Goal: Browse casually

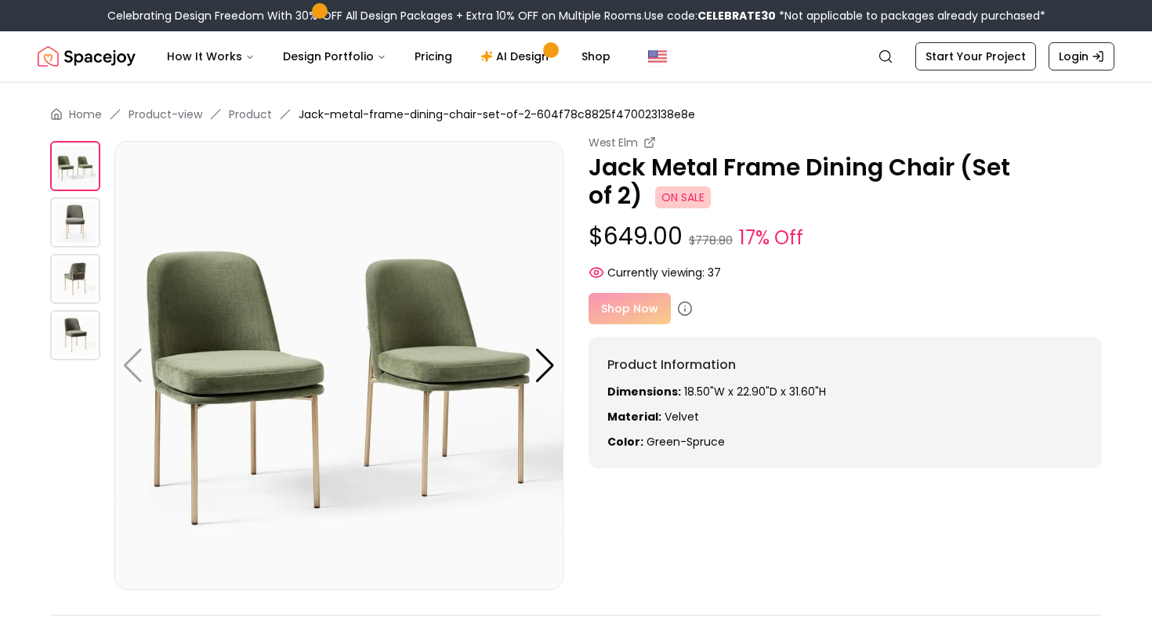
click at [71, 216] on img at bounding box center [75, 222] width 50 height 50
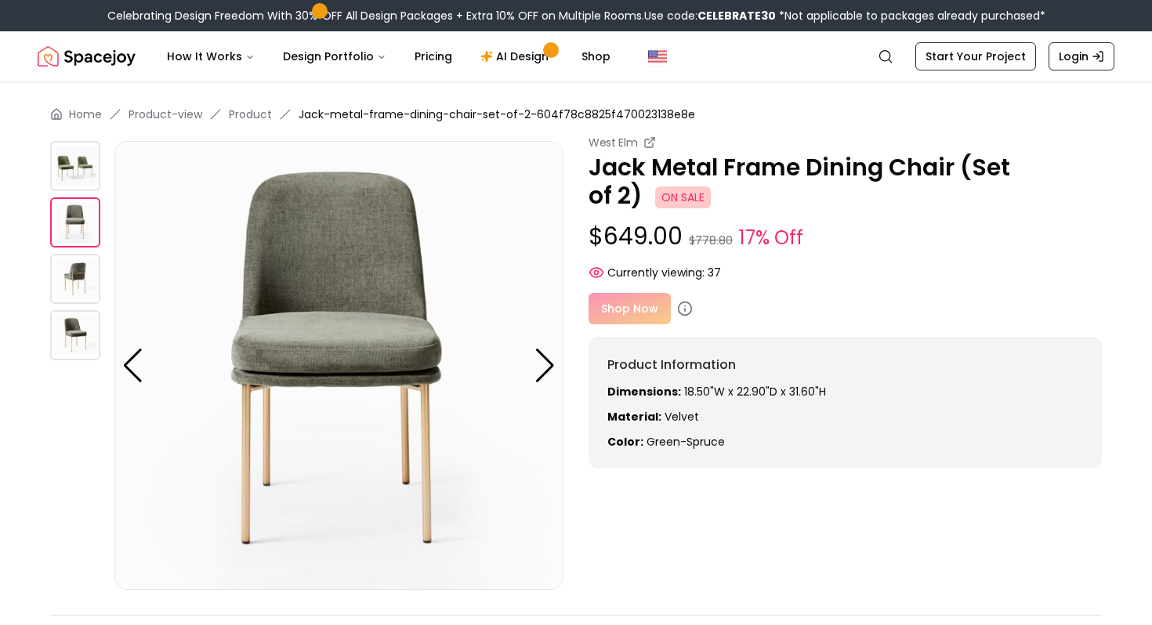
click at [80, 270] on img at bounding box center [75, 279] width 50 height 50
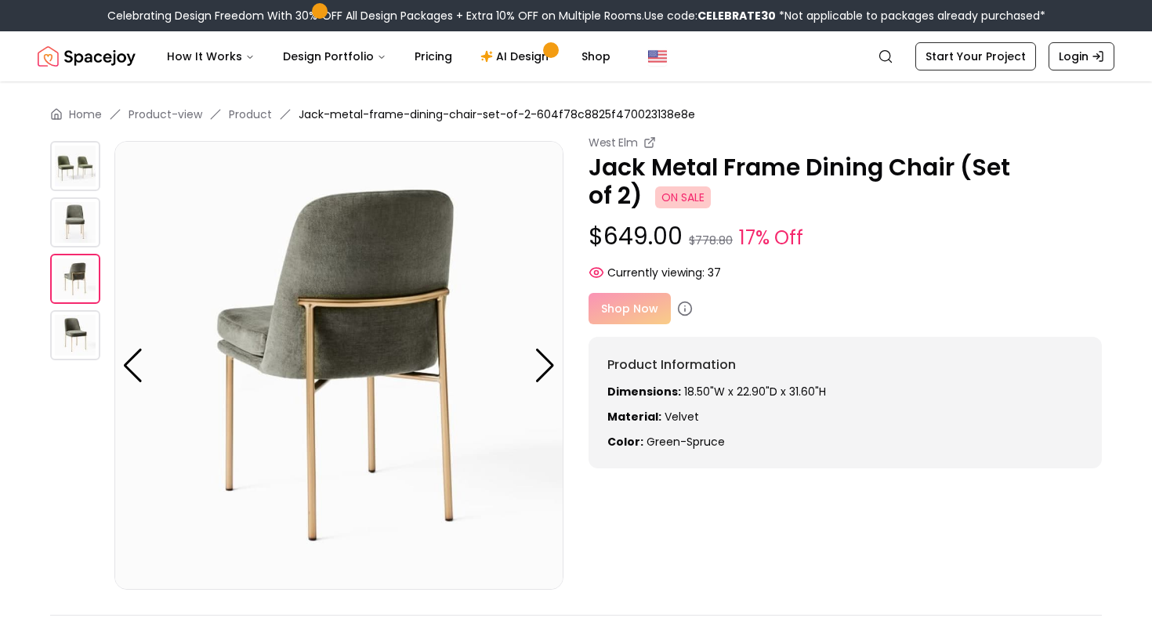
click at [84, 332] on img at bounding box center [75, 335] width 50 height 50
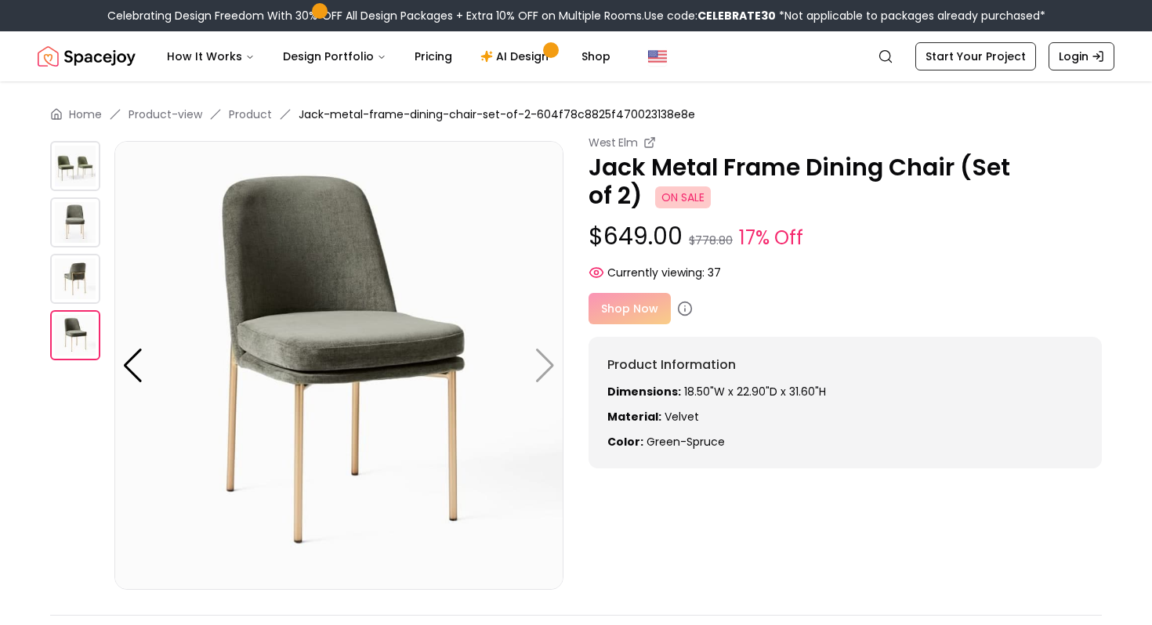
click at [74, 157] on img at bounding box center [75, 166] width 50 height 50
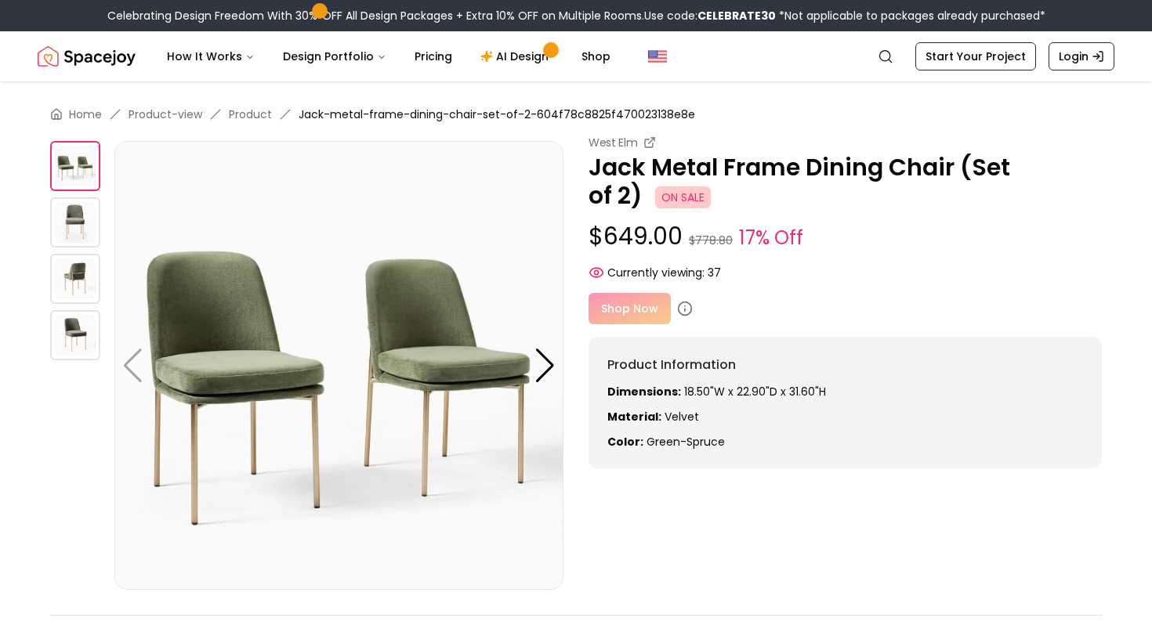
click at [195, 346] on img at bounding box center [338, 365] width 449 height 449
click at [552, 356] on div at bounding box center [544, 366] width 21 height 34
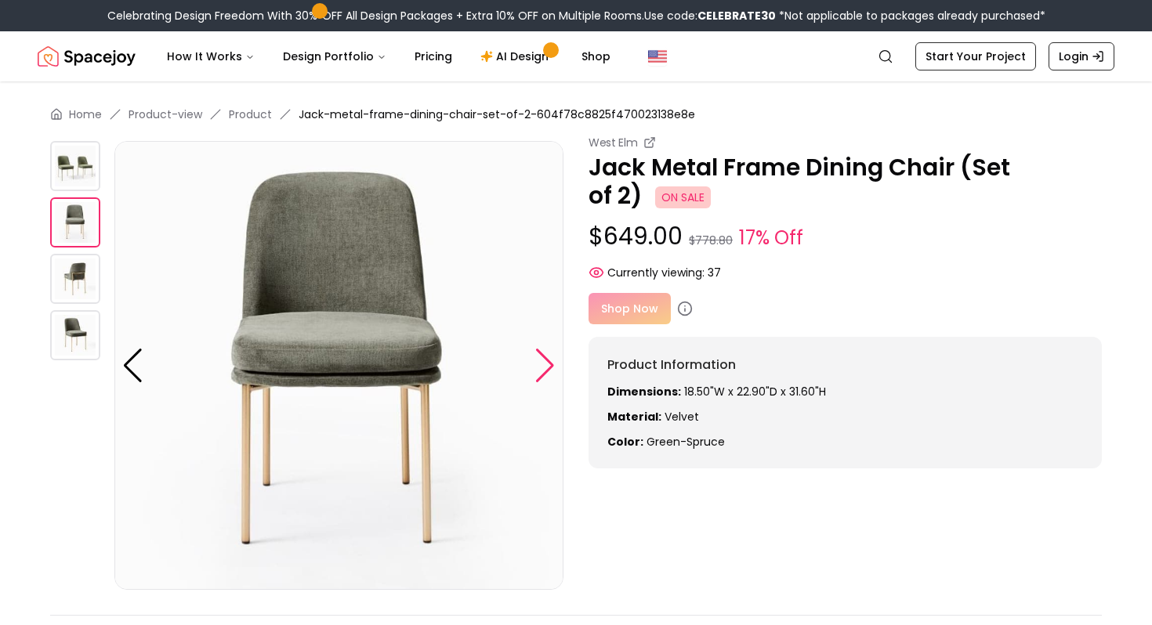
click at [552, 356] on div at bounding box center [544, 366] width 21 height 34
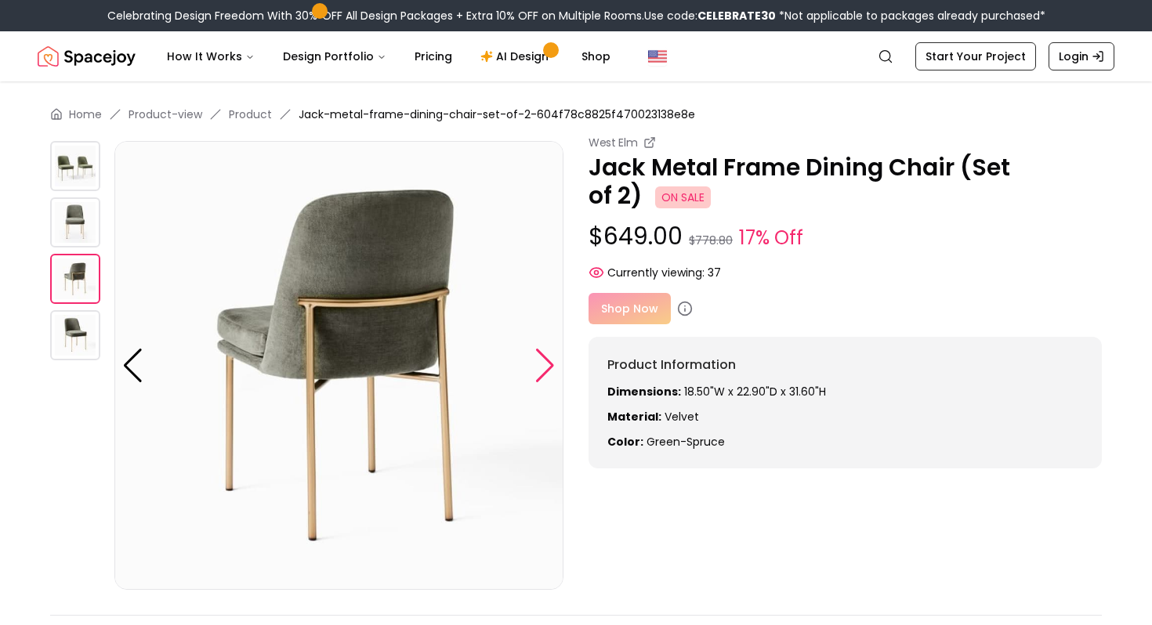
click at [552, 356] on div at bounding box center [544, 366] width 21 height 34
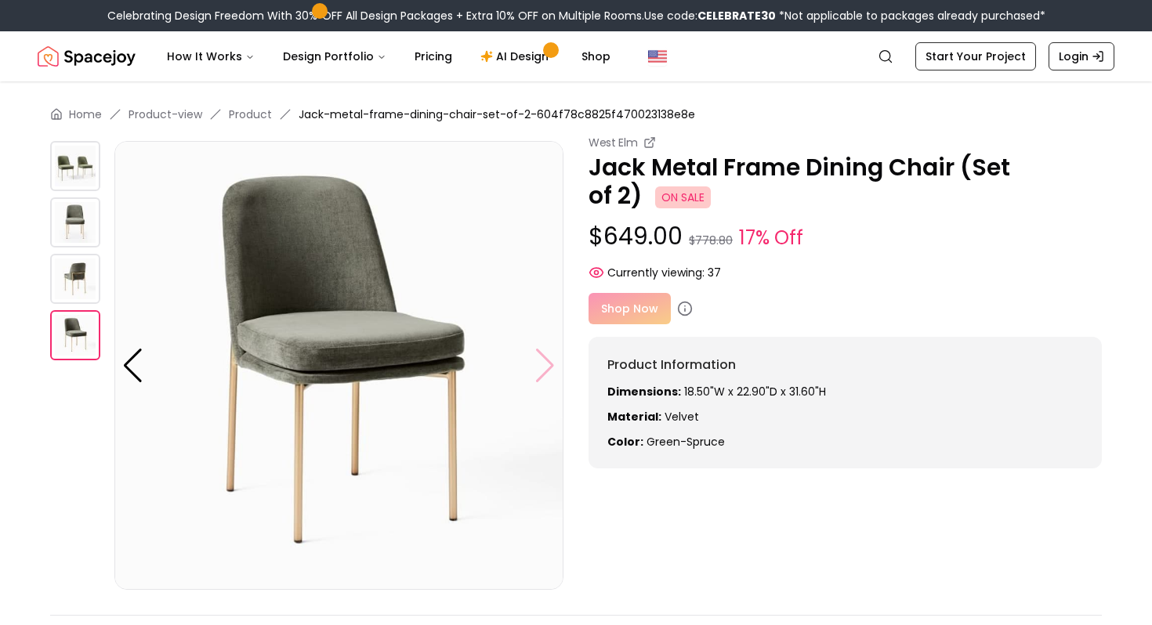
click at [552, 356] on img at bounding box center [338, 365] width 449 height 449
click at [135, 360] on div at bounding box center [132, 366] width 21 height 34
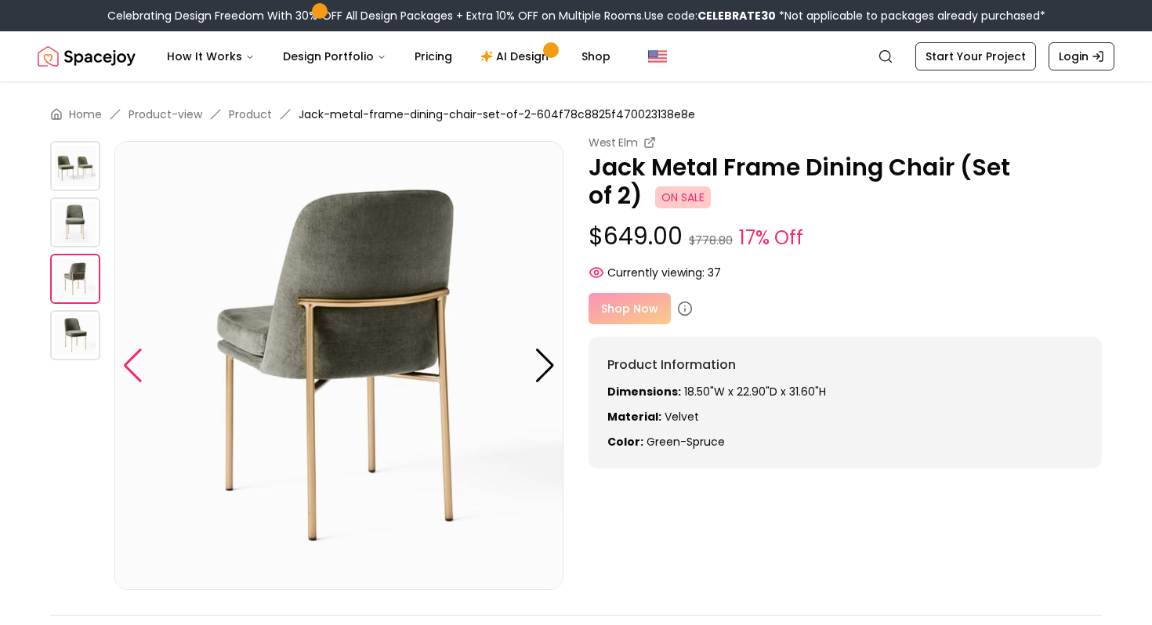
click at [135, 360] on div at bounding box center [132, 366] width 21 height 34
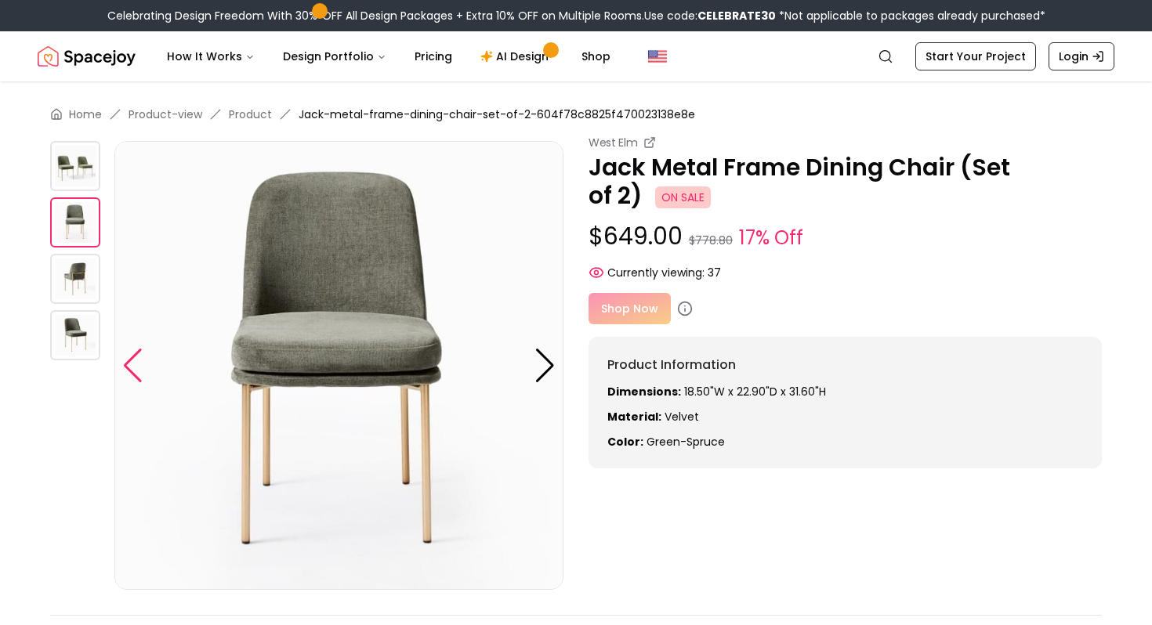
click at [135, 360] on div at bounding box center [132, 366] width 21 height 34
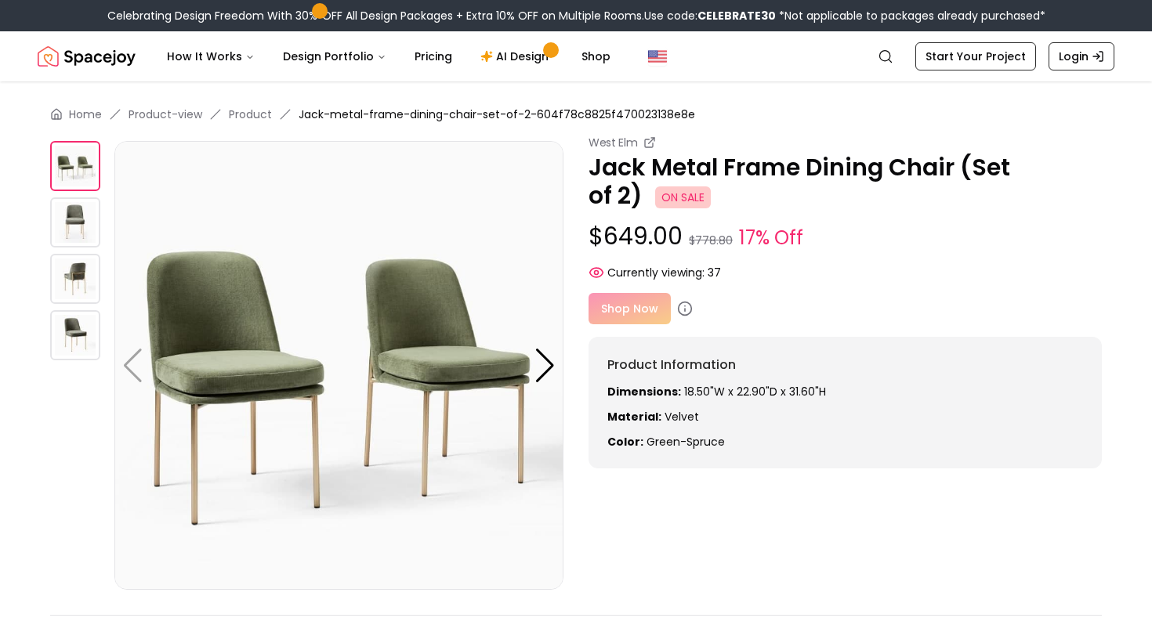
click at [276, 361] on img at bounding box center [338, 365] width 449 height 449
click at [100, 228] on div at bounding box center [82, 222] width 64 height 50
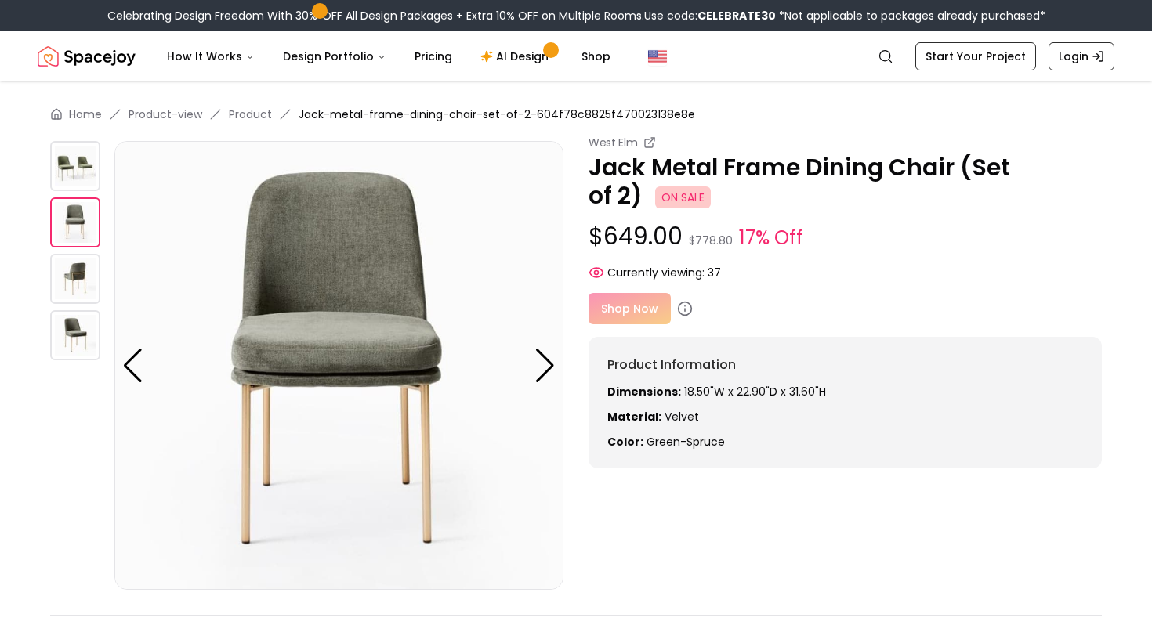
click at [86, 226] on img at bounding box center [75, 222] width 50 height 50
click at [71, 265] on img at bounding box center [75, 279] width 50 height 50
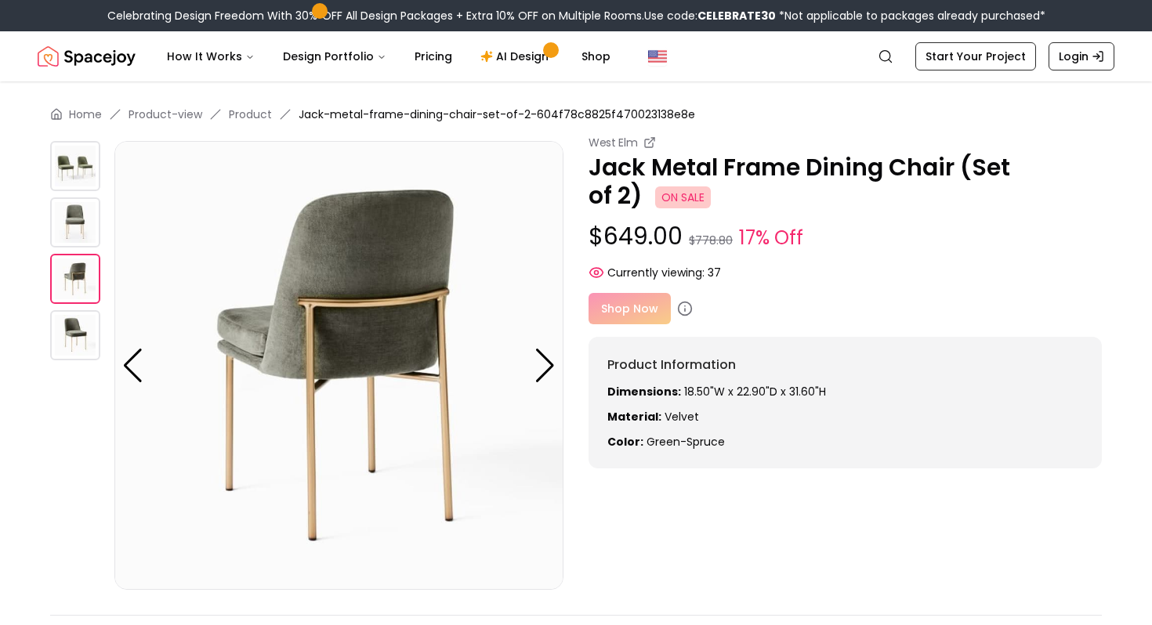
click at [84, 335] on img at bounding box center [75, 335] width 50 height 50
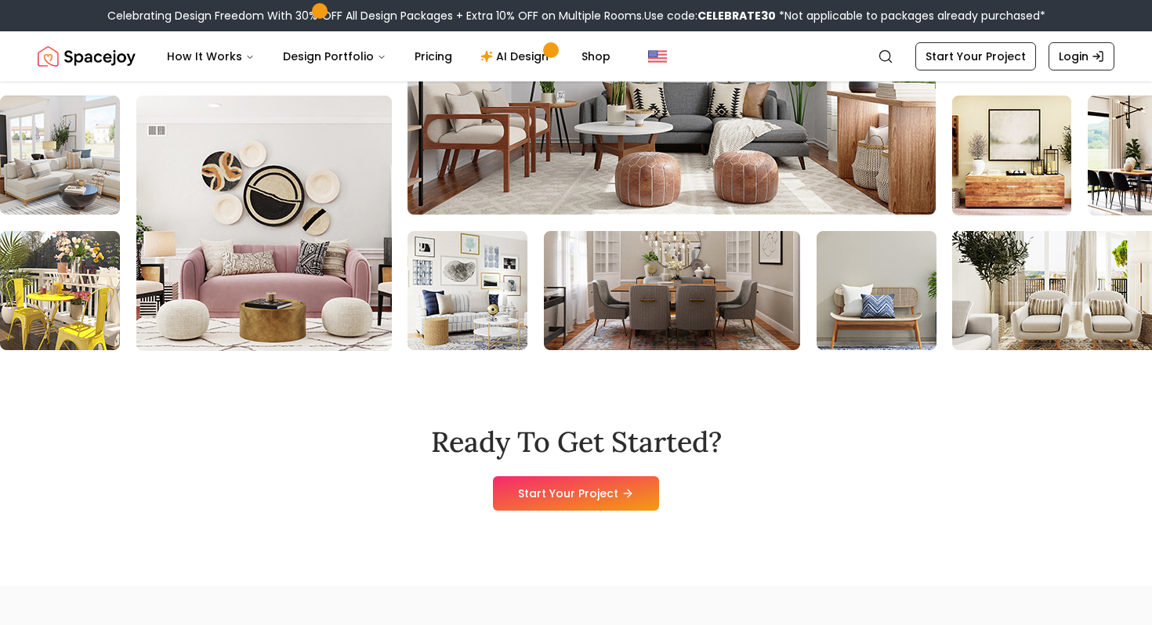
scroll to position [1840, 0]
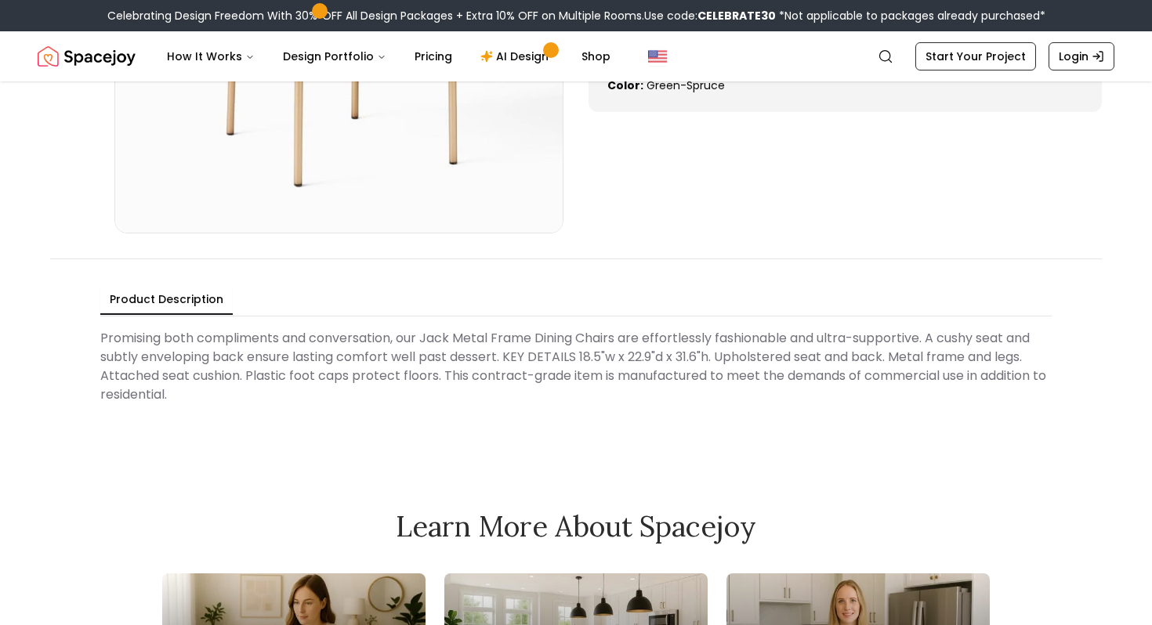
scroll to position [0, 0]
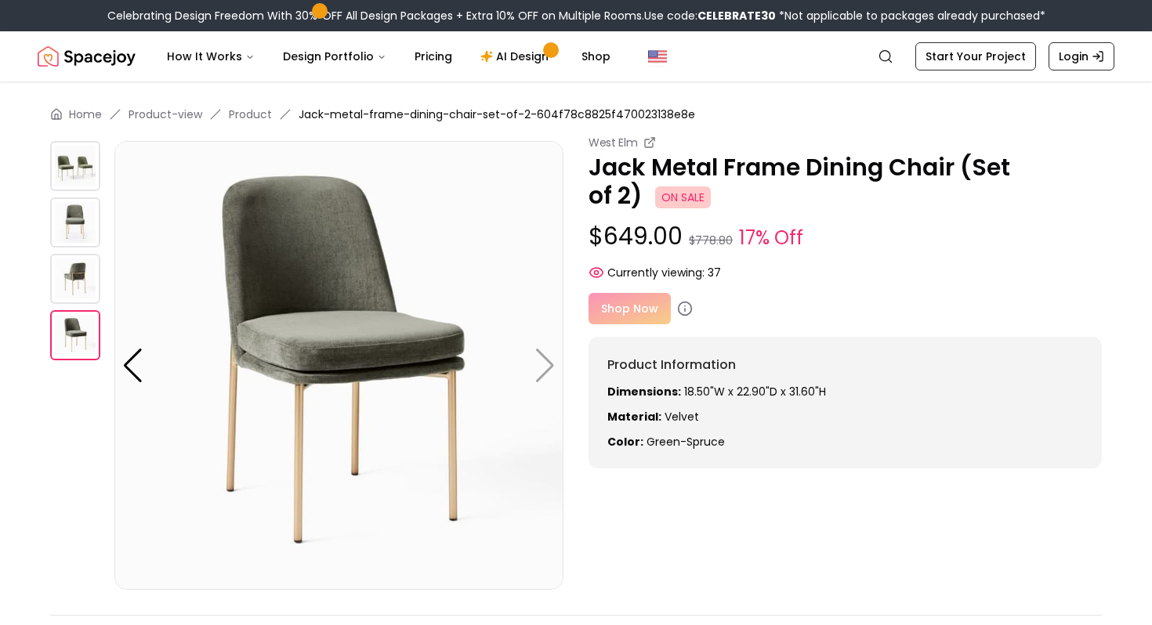
click at [544, 368] on img at bounding box center [338, 365] width 449 height 449
click at [135, 356] on div at bounding box center [132, 366] width 21 height 34
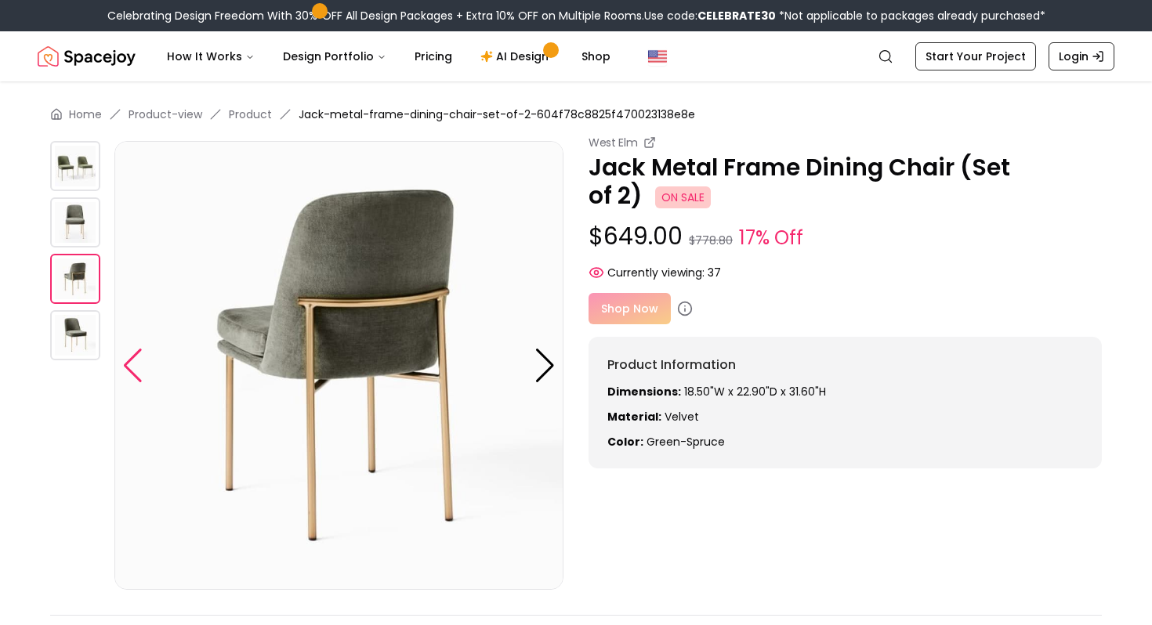
click at [135, 356] on div at bounding box center [132, 366] width 21 height 34
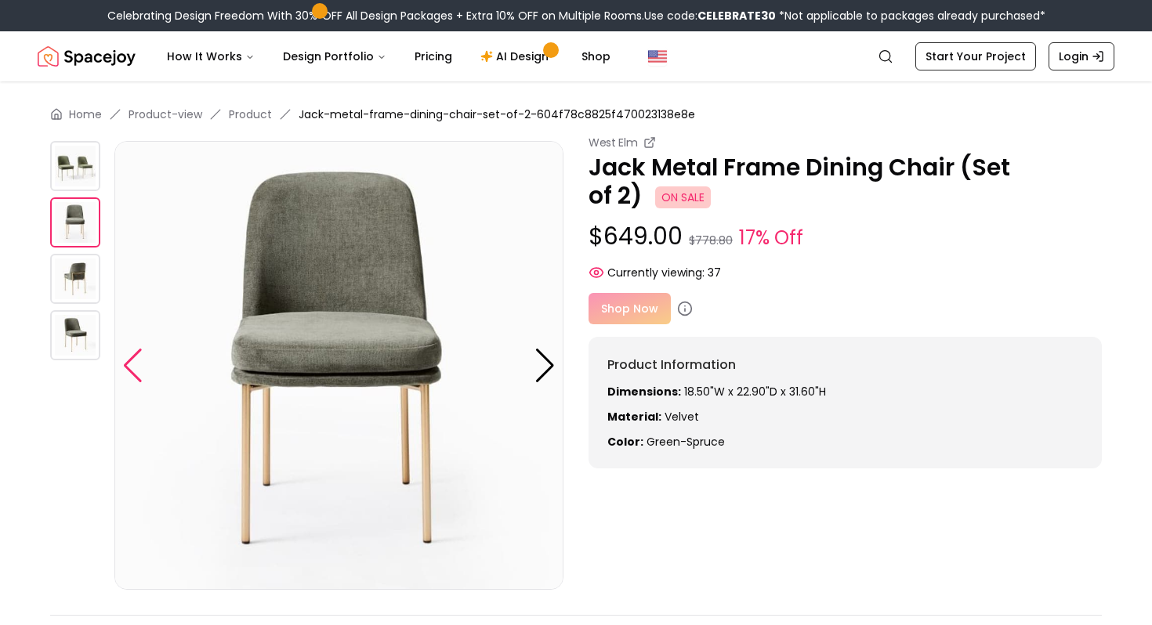
click at [135, 356] on div at bounding box center [132, 366] width 21 height 34
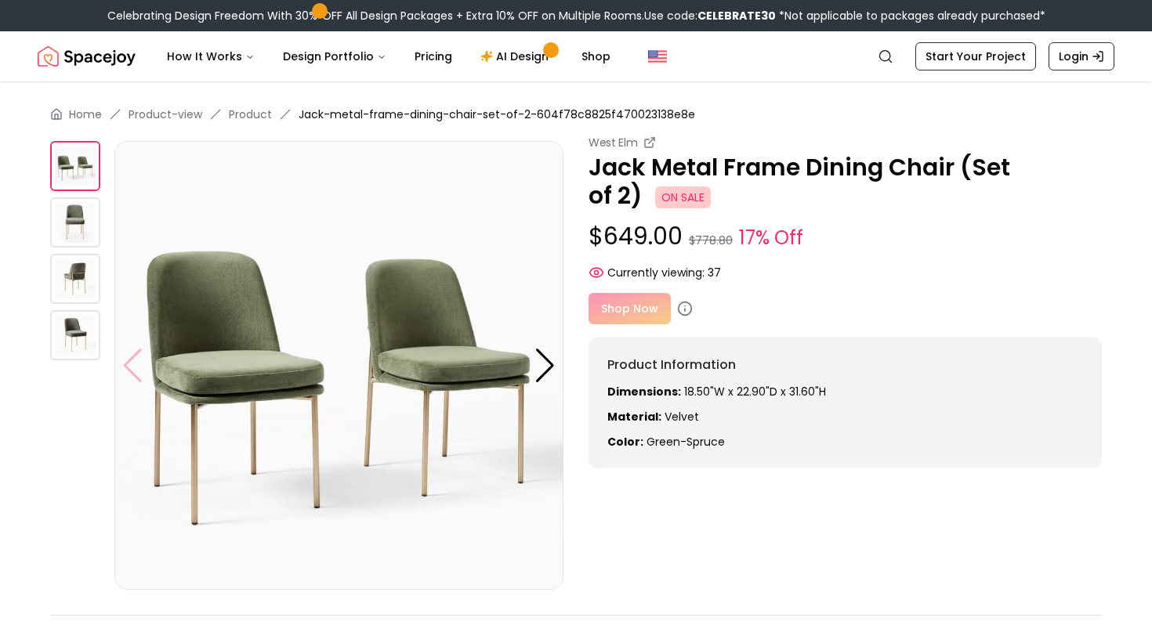
click at [135, 356] on img at bounding box center [338, 365] width 449 height 449
click at [80, 204] on img at bounding box center [75, 222] width 50 height 50
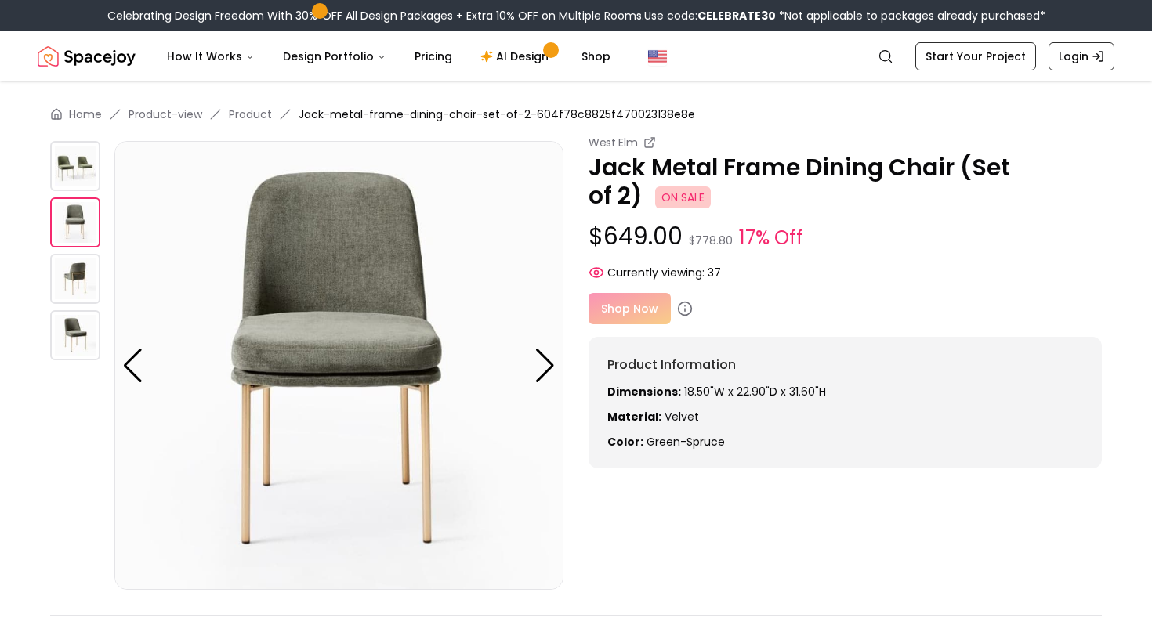
click at [79, 279] on img at bounding box center [75, 279] width 50 height 50
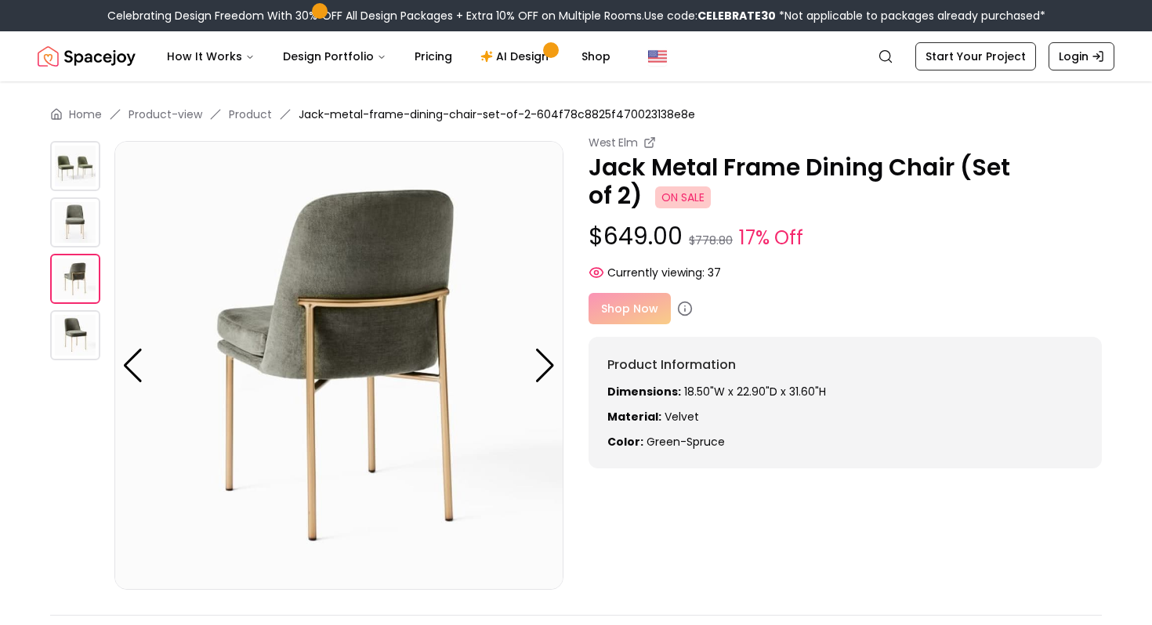
click at [81, 330] on img at bounding box center [75, 335] width 50 height 50
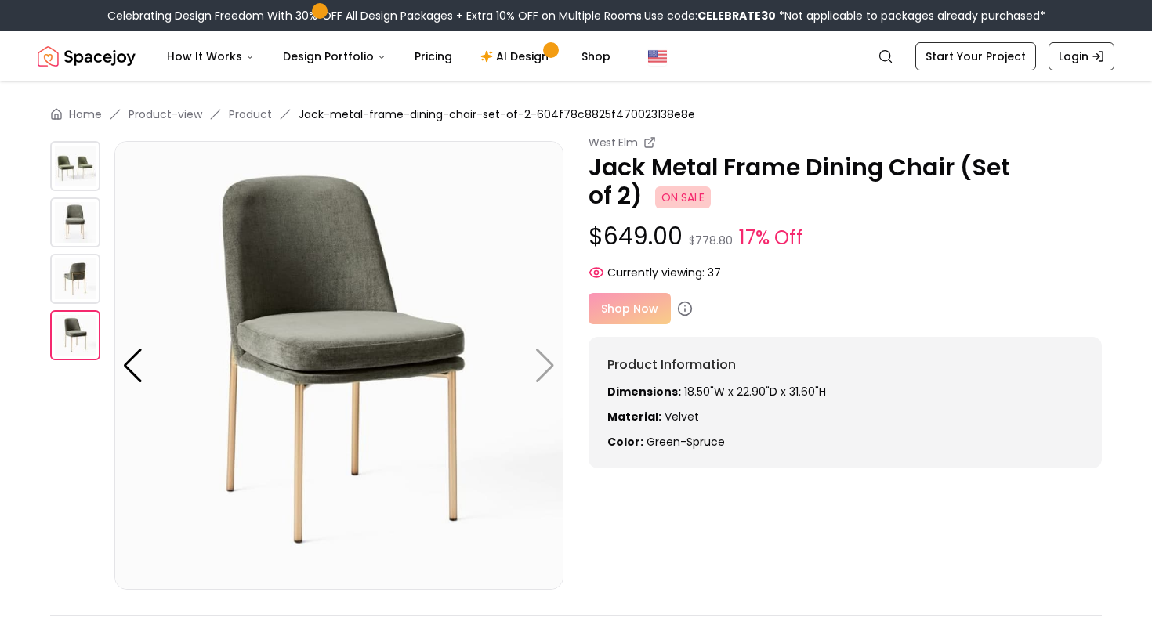
click at [78, 295] on img at bounding box center [75, 279] width 50 height 50
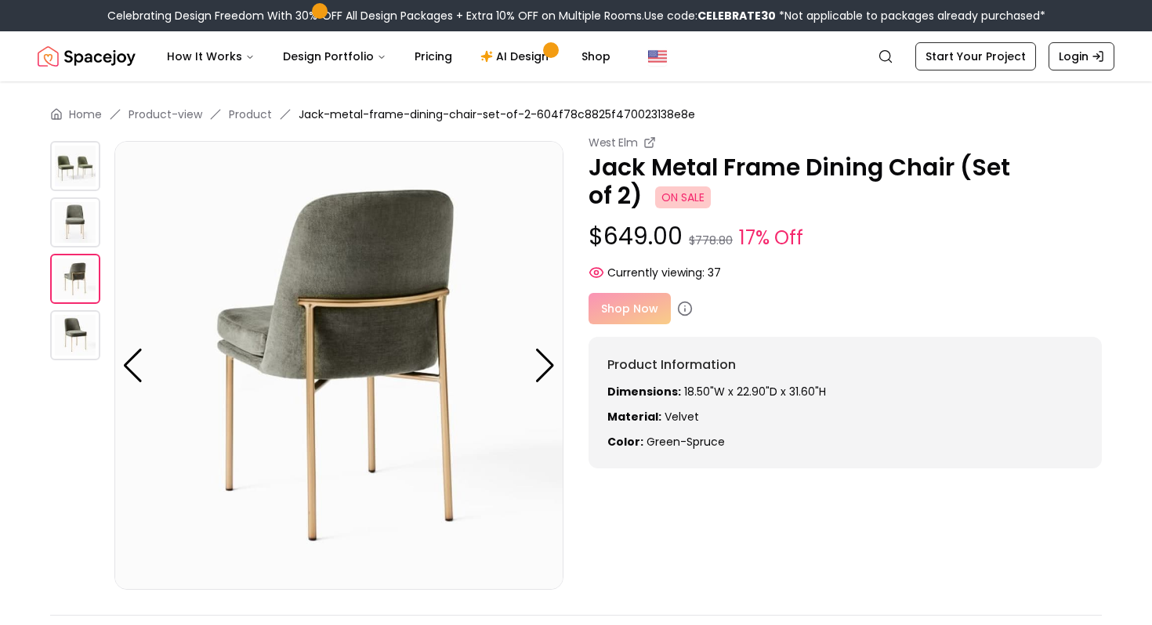
click at [74, 240] on img at bounding box center [75, 222] width 50 height 50
